Goal: Task Accomplishment & Management: Use online tool/utility

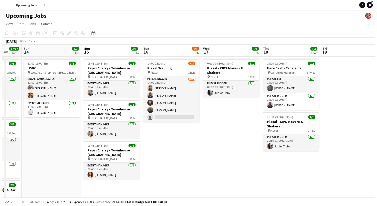
scroll to position [0, 223]
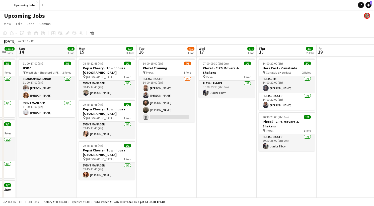
click at [5, 4] on app-icon "Menu" at bounding box center [5, 5] width 4 height 4
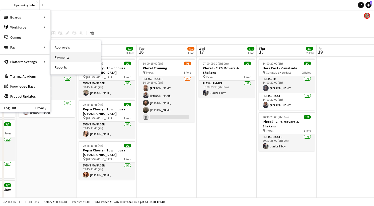
click at [56, 57] on link "Payments" at bounding box center [76, 57] width 50 height 10
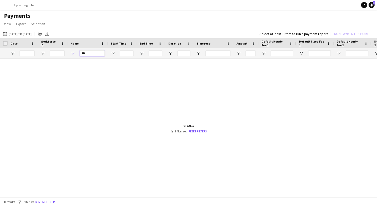
drag, startPoint x: 87, startPoint y: 54, endPoint x: 66, endPoint y: 51, distance: 21.7
type input "*"
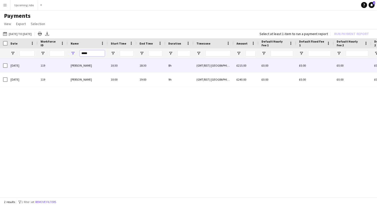
type input "*****"
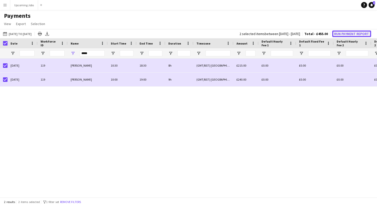
click at [352, 34] on button "Run Payment Report" at bounding box center [351, 34] width 39 height 7
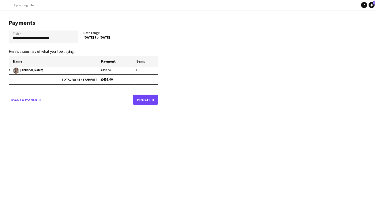
click at [145, 104] on link "Proceed" at bounding box center [145, 100] width 25 height 10
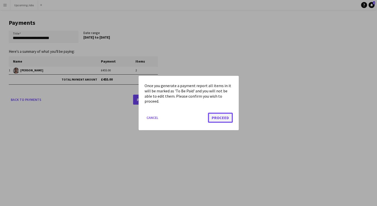
click at [215, 118] on button "Proceed" at bounding box center [220, 118] width 25 height 10
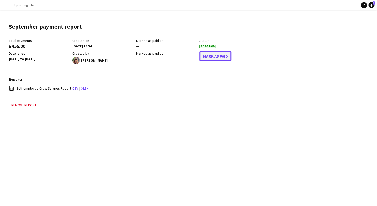
click at [211, 55] on button "Mark As Paid" at bounding box center [215, 56] width 32 height 10
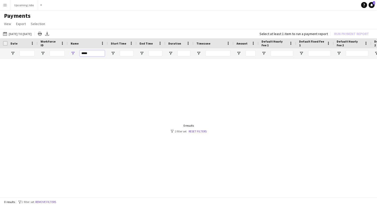
drag, startPoint x: 90, startPoint y: 53, endPoint x: 58, endPoint y: 49, distance: 31.8
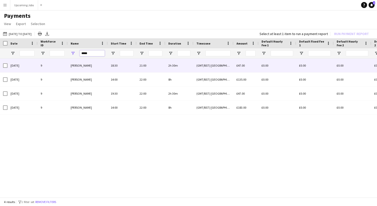
type input "*****"
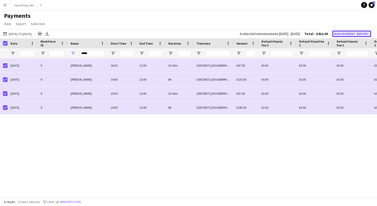
click at [348, 32] on button "Run Payment Report" at bounding box center [351, 34] width 39 height 7
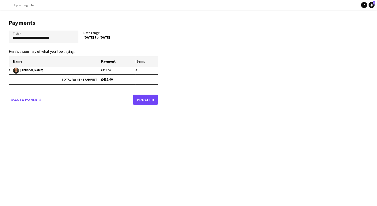
click at [151, 97] on link "Proceed" at bounding box center [145, 100] width 25 height 10
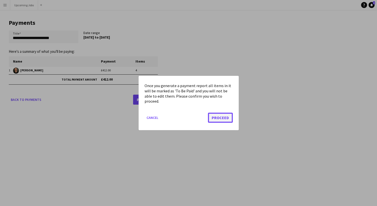
click at [221, 117] on button "Proceed" at bounding box center [220, 118] width 25 height 10
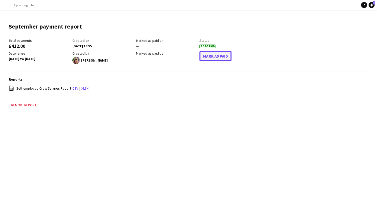
click at [209, 59] on button "Mark As Paid" at bounding box center [215, 56] width 32 height 10
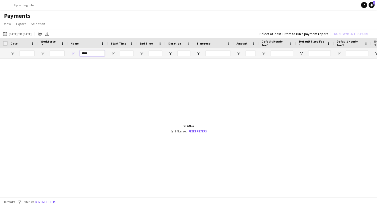
drag, startPoint x: 91, startPoint y: 53, endPoint x: 53, endPoint y: 48, distance: 38.7
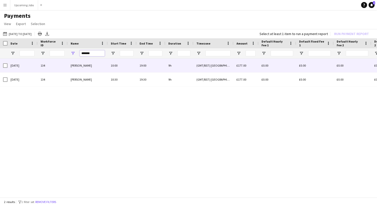
type input "*******"
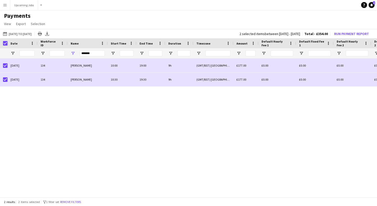
click at [340, 37] on div "2 selected items between [DATE] - [DATE] Total - £354.00 Run Payment Report" at bounding box center [306, 33] width 140 height 7
click at [344, 35] on button "Run Payment Report" at bounding box center [351, 34] width 39 height 7
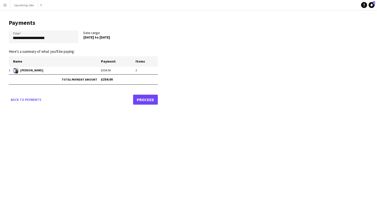
click at [138, 100] on link "Proceed" at bounding box center [145, 100] width 25 height 10
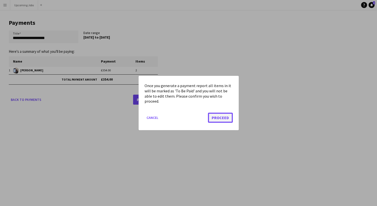
click at [216, 119] on button "Proceed" at bounding box center [220, 118] width 25 height 10
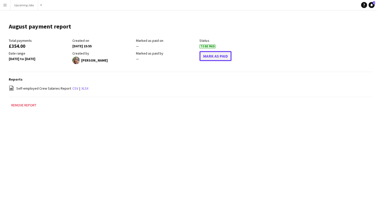
click at [221, 56] on button "Mark As Paid" at bounding box center [215, 56] width 32 height 10
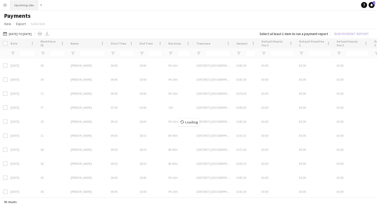
type input "*******"
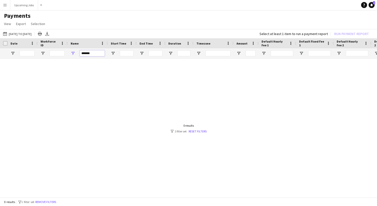
drag, startPoint x: 91, startPoint y: 55, endPoint x: 64, endPoint y: 47, distance: 27.6
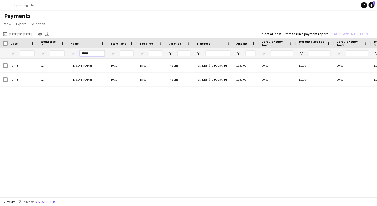
click at [90, 54] on input "******" at bounding box center [92, 53] width 25 height 6
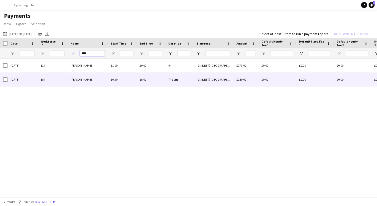
type input "****"
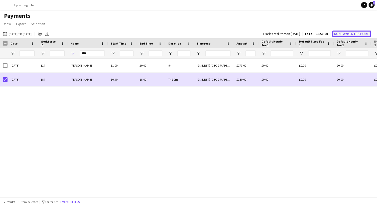
click at [351, 31] on button "Run Payment Report" at bounding box center [351, 34] width 39 height 7
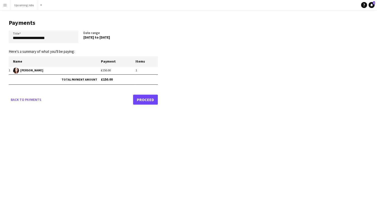
click at [149, 96] on link "Proceed" at bounding box center [145, 100] width 25 height 10
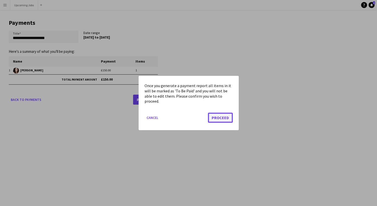
click at [225, 116] on button "Proceed" at bounding box center [220, 118] width 25 height 10
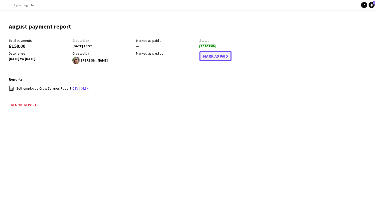
click at [216, 60] on button "Mark As Paid" at bounding box center [215, 56] width 32 height 10
click at [8, 4] on button "Menu" at bounding box center [5, 5] width 10 height 10
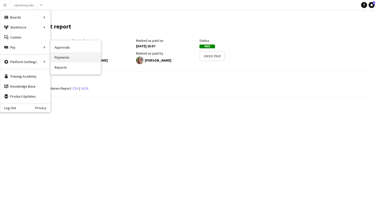
click at [60, 59] on link "Payments" at bounding box center [76, 57] width 50 height 10
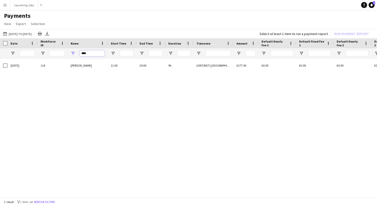
drag, startPoint x: 91, startPoint y: 55, endPoint x: 62, endPoint y: 55, distance: 28.8
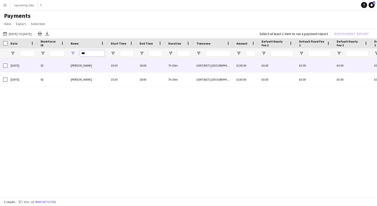
type input "***"
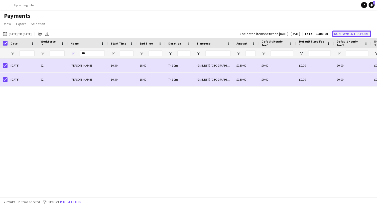
click at [352, 35] on button "Run Payment Report" at bounding box center [351, 34] width 39 height 7
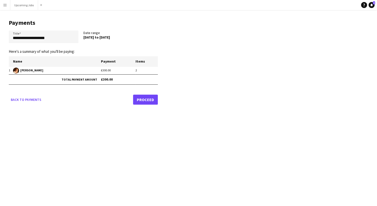
click at [152, 102] on link "Proceed" at bounding box center [145, 100] width 25 height 10
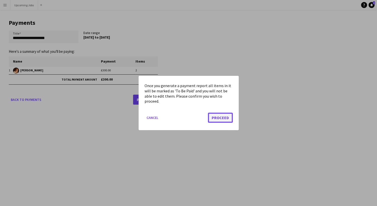
click at [221, 119] on button "Proceed" at bounding box center [220, 118] width 25 height 10
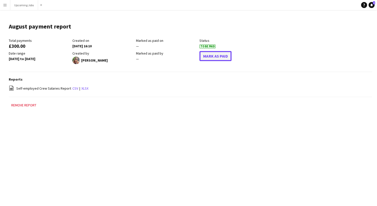
click at [216, 54] on button "Mark As Paid" at bounding box center [215, 56] width 32 height 10
